Goal: Information Seeking & Learning: Learn about a topic

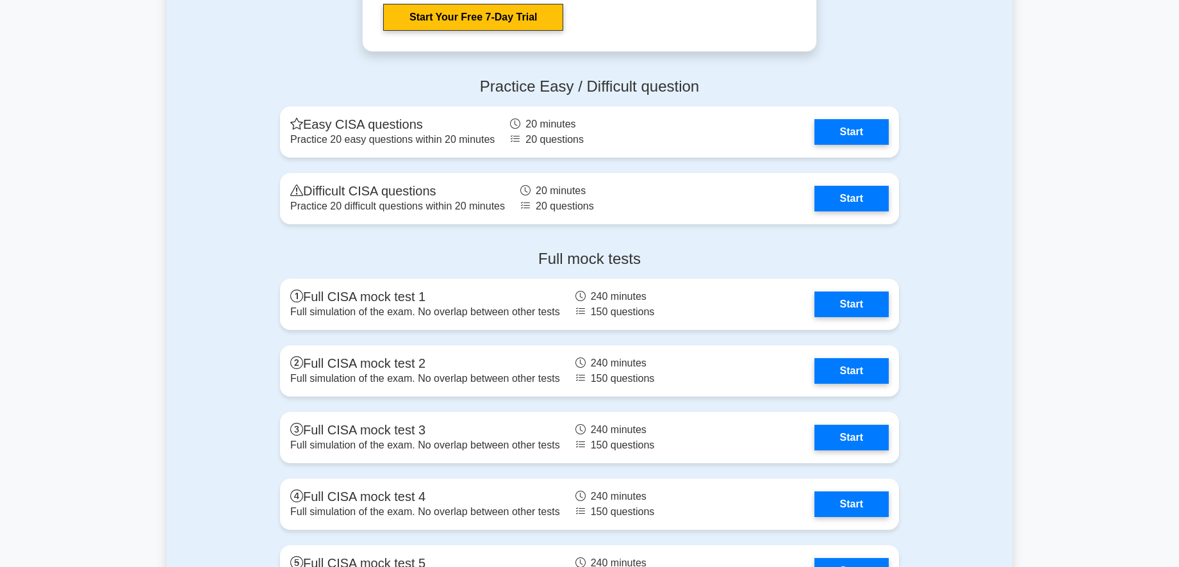
scroll to position [2178, 0]
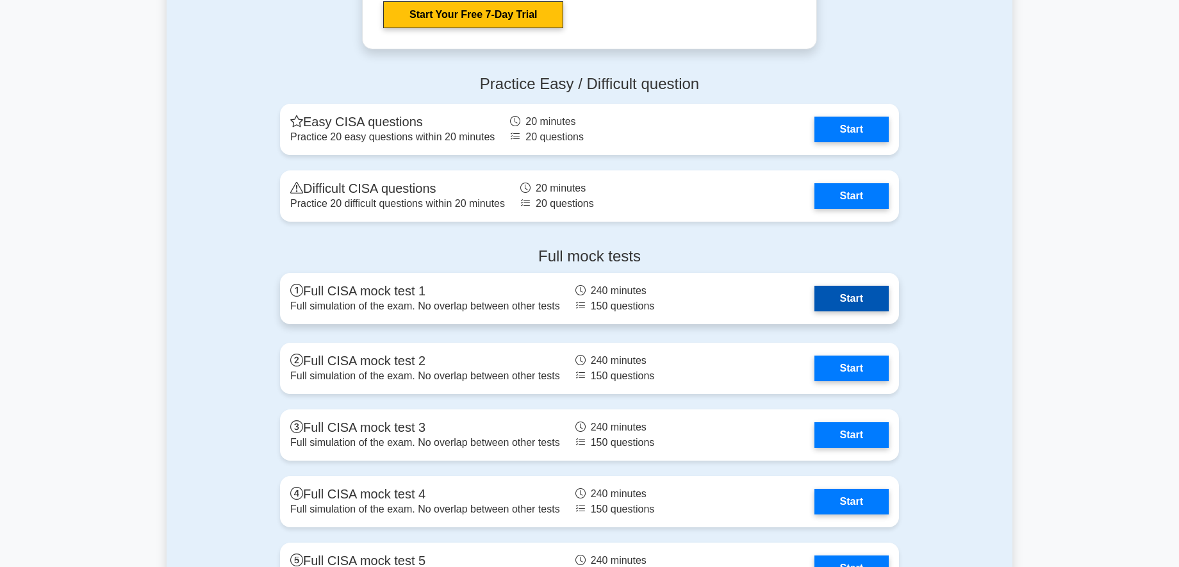
click at [840, 303] on link "Start" at bounding box center [851, 299] width 74 height 26
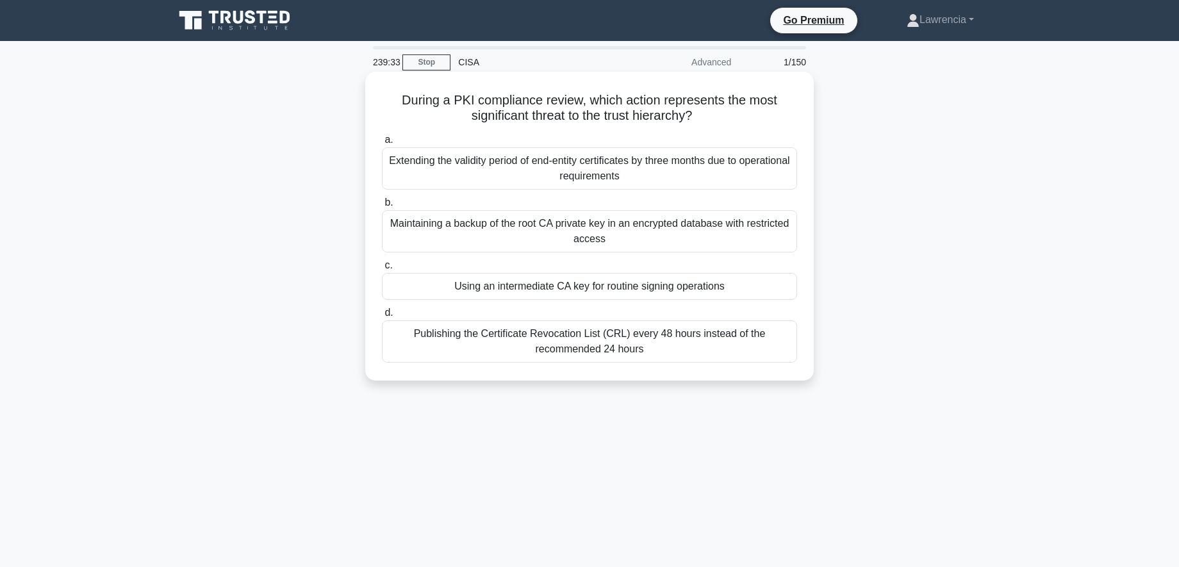
click at [616, 295] on div "Using an intermediate CA key for routine signing operations" at bounding box center [589, 286] width 415 height 27
click at [382, 270] on input "c. Using an intermediate CA key for routine signing operations" at bounding box center [382, 265] width 0 height 8
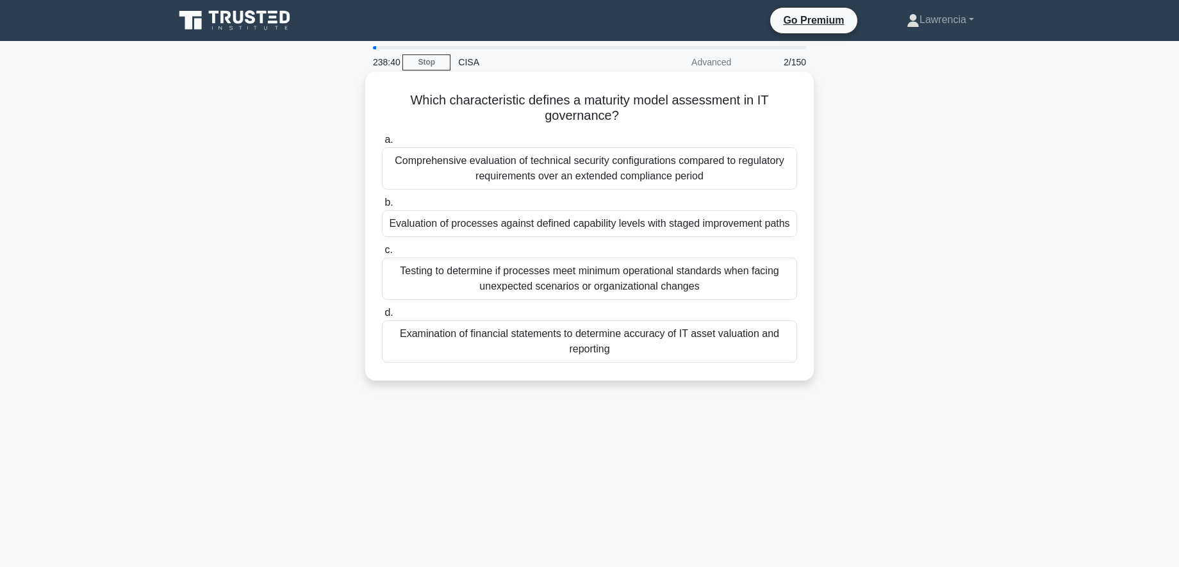
click at [521, 231] on div "Evaluation of processes against defined capability levels with staged improveme…" at bounding box center [589, 223] width 415 height 27
click at [382, 207] on input "b. Evaluation of processes against defined capability levels with staged improv…" at bounding box center [382, 203] width 0 height 8
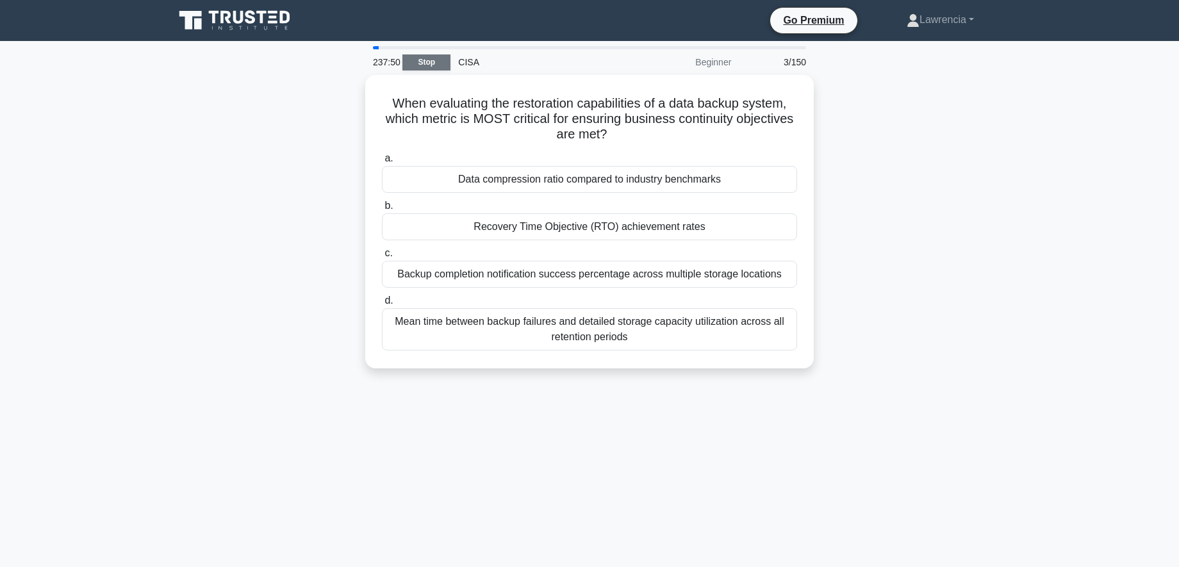
click at [430, 61] on link "Stop" at bounding box center [426, 62] width 48 height 16
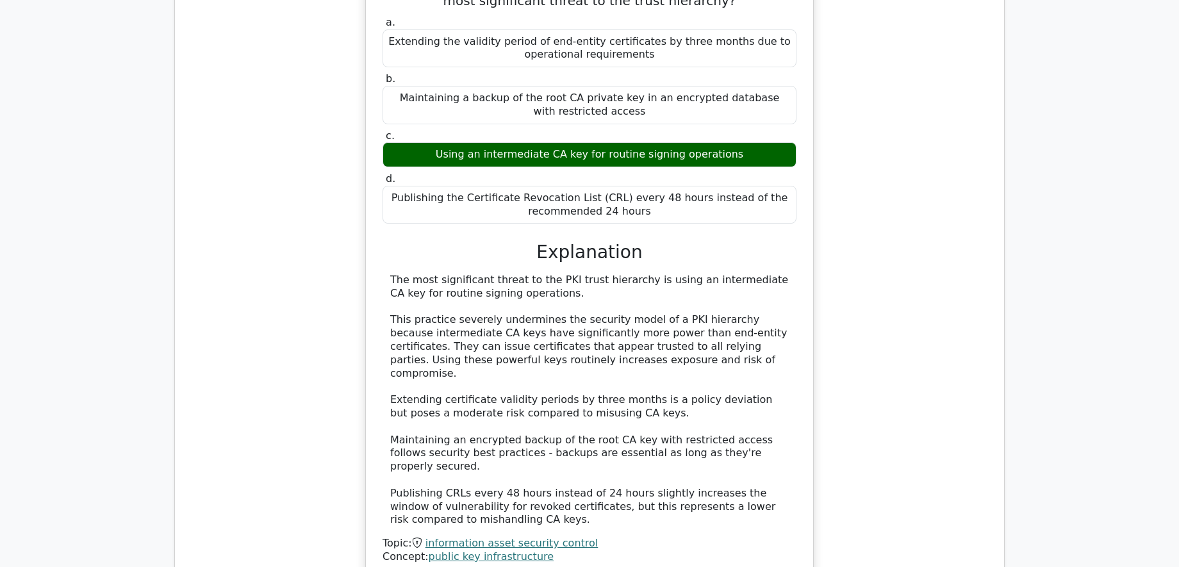
scroll to position [1153, 0]
